Goal: Navigation & Orientation: Find specific page/section

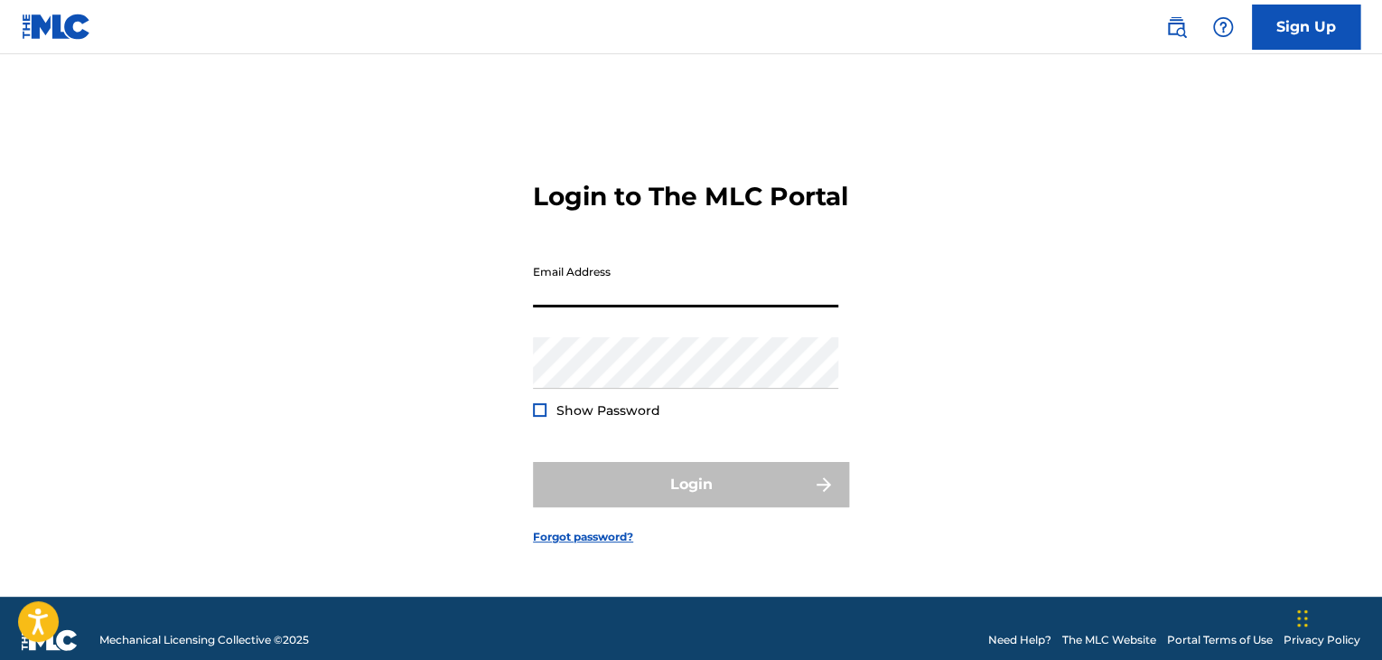
click at [557, 307] on input "Email Address" at bounding box center [685, 281] width 305 height 51
type input "[EMAIL_ADDRESS][DOMAIN_NAME]"
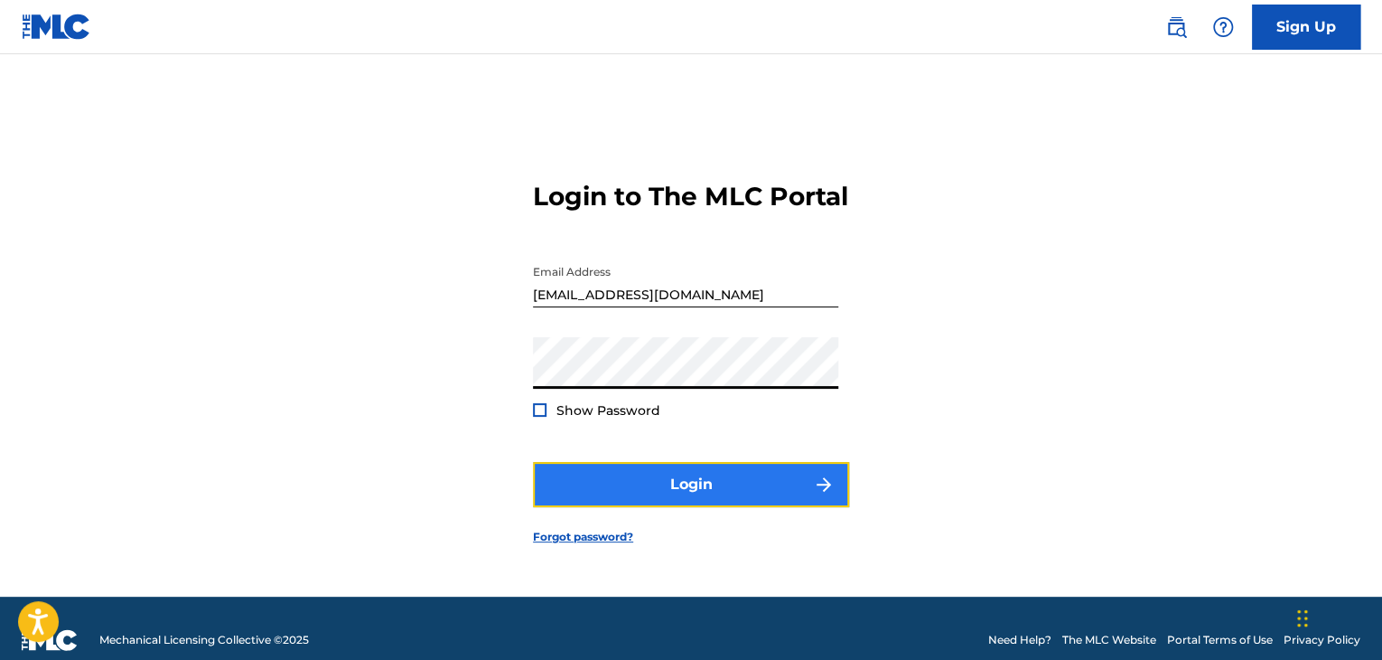
click at [719, 501] on button "Login" at bounding box center [691, 484] width 316 height 45
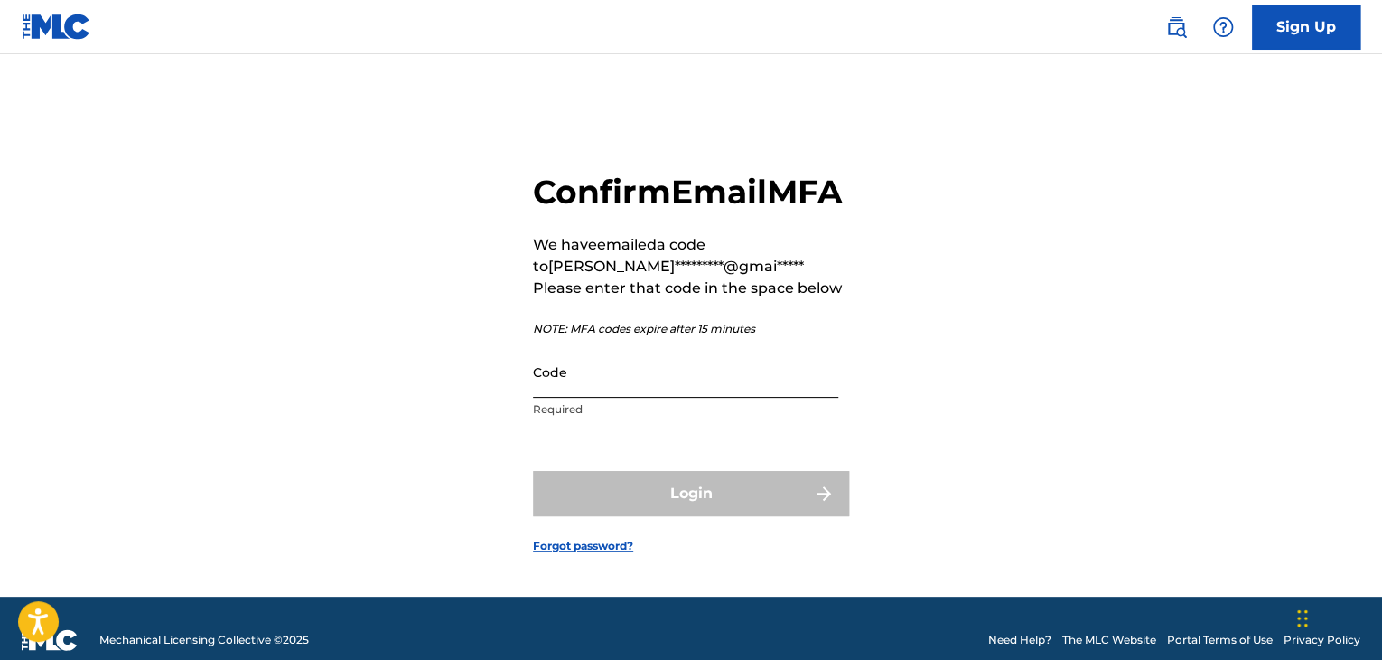
click at [632, 398] on input "Code" at bounding box center [685, 371] width 305 height 51
paste input "365633"
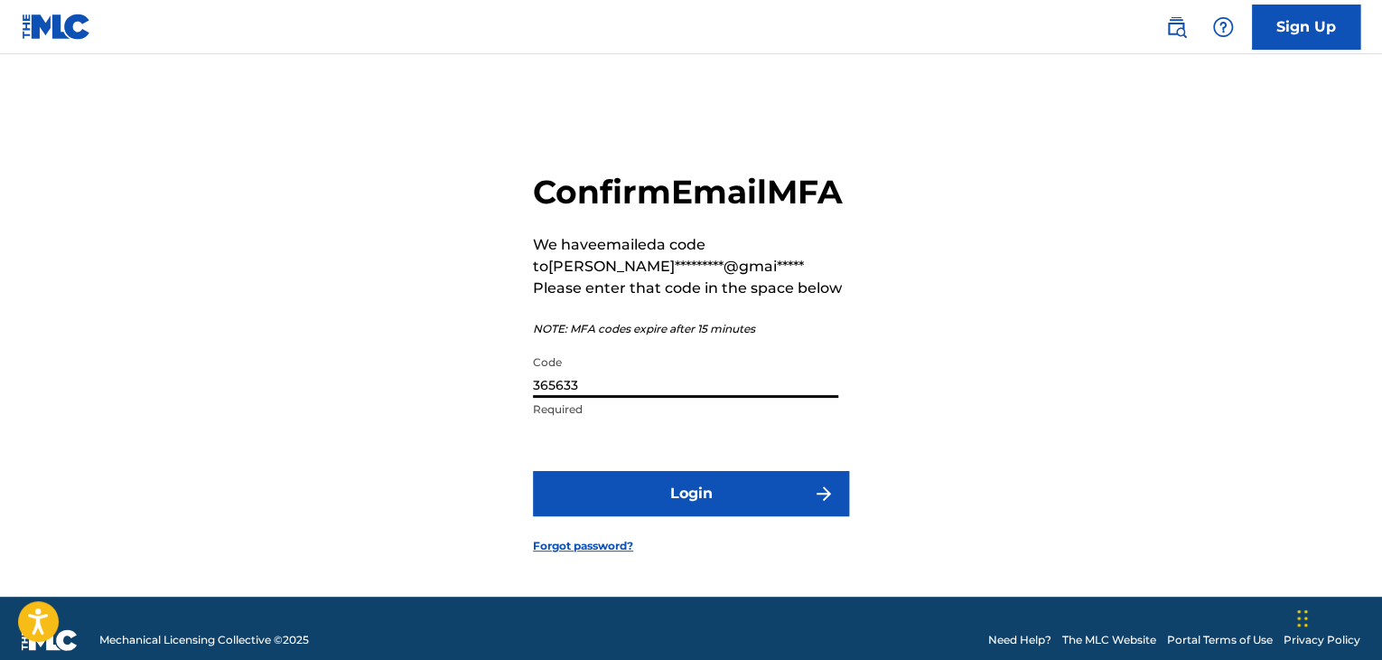
type input "365633"
click at [533, 471] on button "Login" at bounding box center [691, 493] width 316 height 45
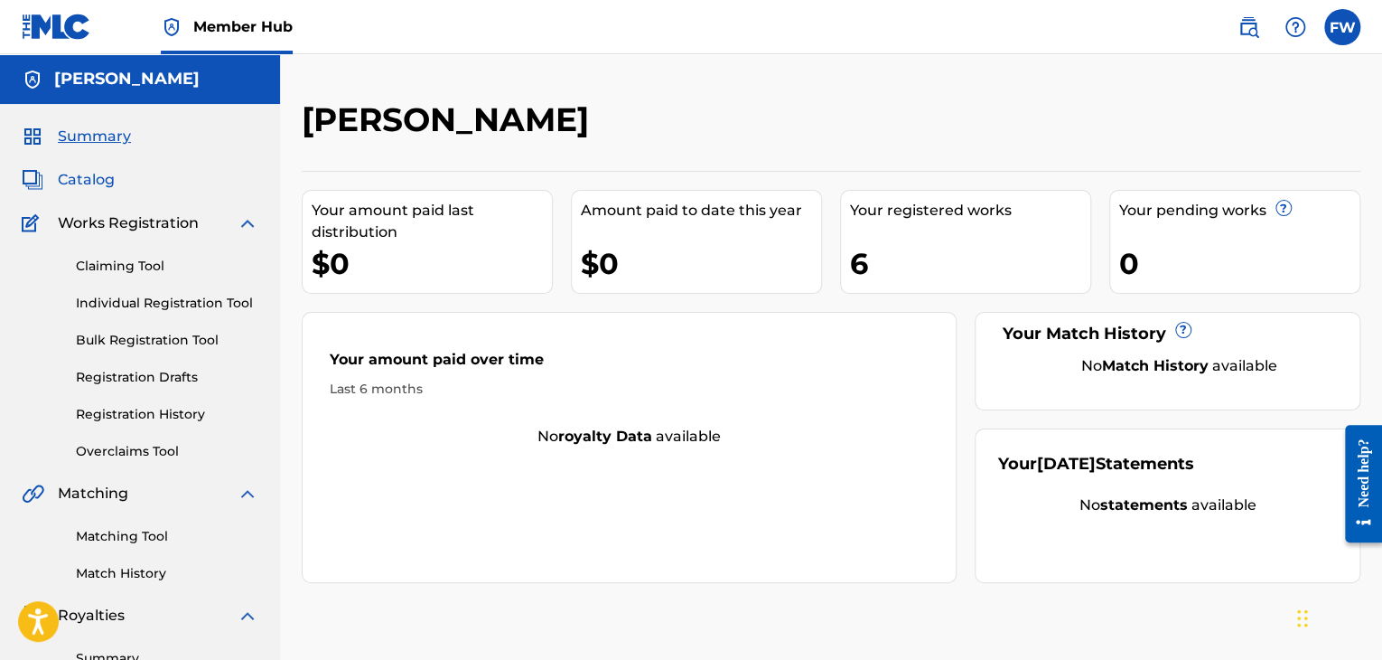
click at [92, 180] on span "Catalog" at bounding box center [86, 180] width 57 height 22
